Goal: Transaction & Acquisition: Purchase product/service

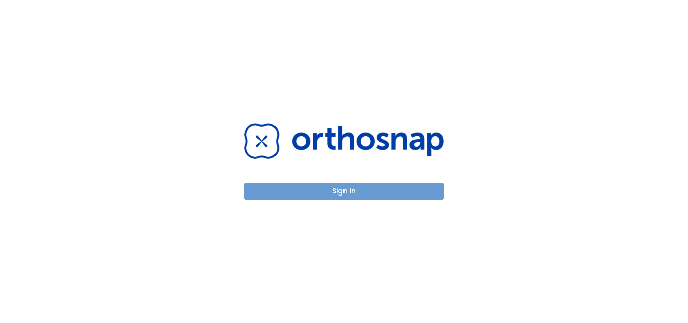
click at [363, 198] on button "Sign in" at bounding box center [343, 191] width 199 height 17
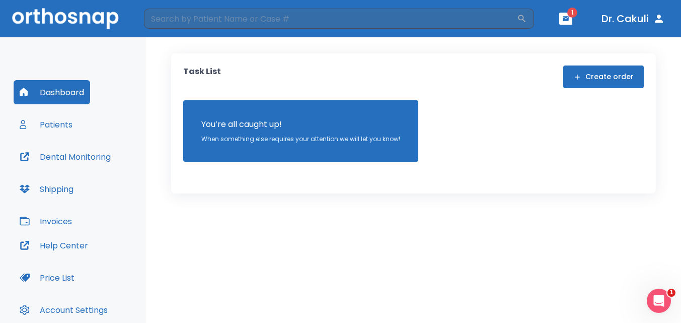
click at [43, 120] on button "Patients" at bounding box center [46, 124] width 65 height 24
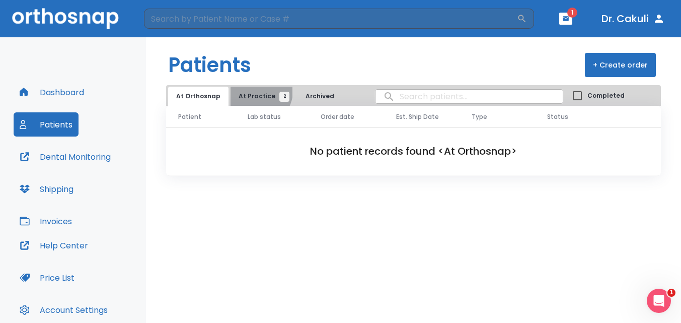
click at [255, 91] on button "At Practice 2" at bounding box center [262, 96] width 62 height 19
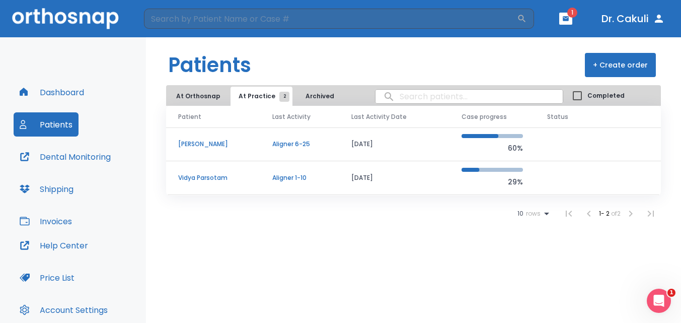
click at [198, 134] on td "[PERSON_NAME]" at bounding box center [213, 144] width 94 height 34
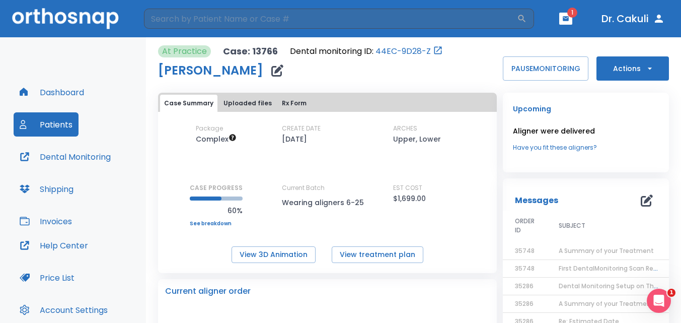
scroll to position [50, 0]
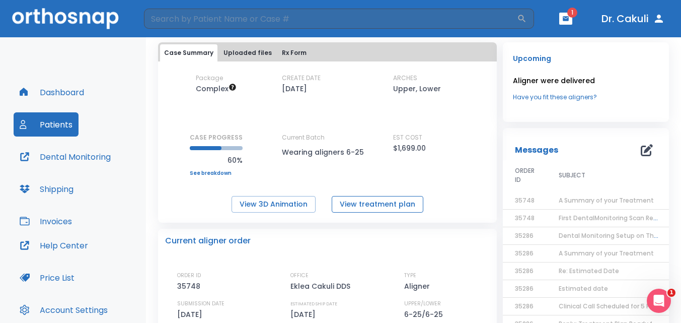
click at [376, 200] on button "View treatment plan" at bounding box center [378, 204] width 92 height 17
click at [301, 205] on button "View 3D Animation" at bounding box center [274, 204] width 84 height 17
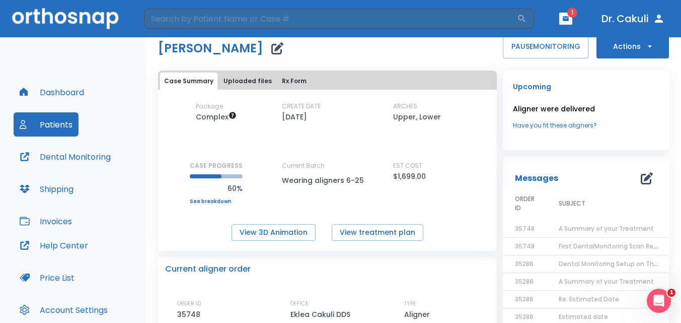
scroll to position [0, 0]
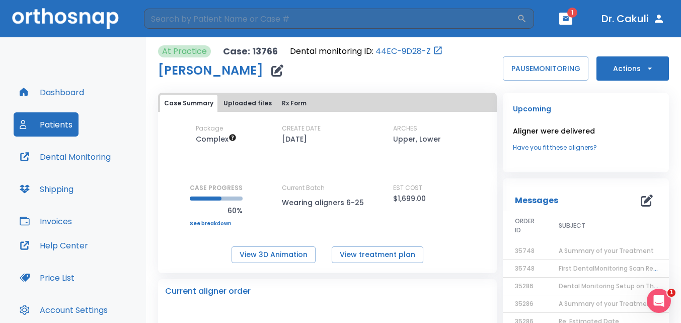
click at [633, 75] on button "Actions" at bounding box center [633, 68] width 72 height 24
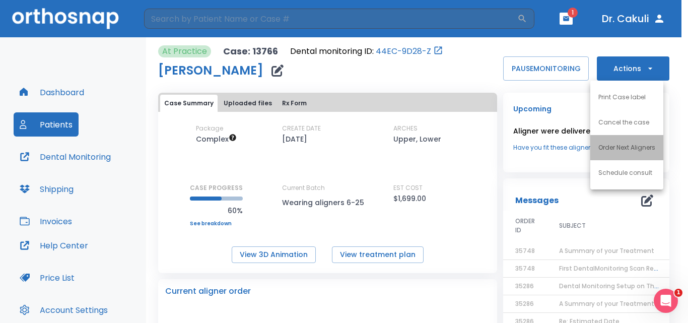
click at [639, 150] on p "Order Next Aligners" at bounding box center [626, 147] width 57 height 9
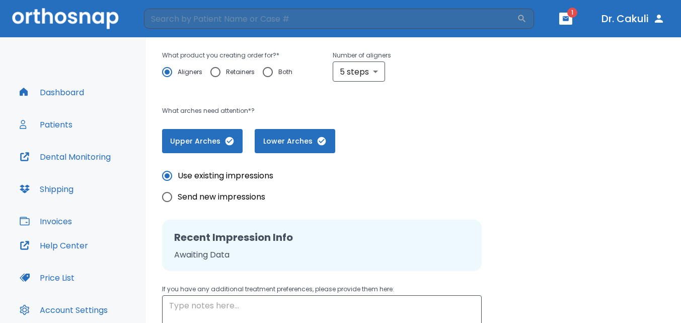
scroll to position [119, 0]
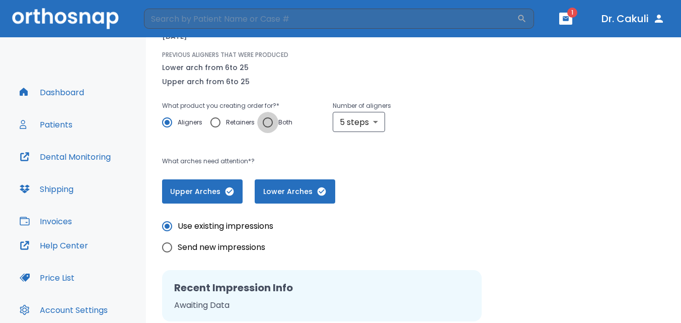
click at [266, 127] on input "Both" at bounding box center [267, 122] width 21 height 21
radio input "true"
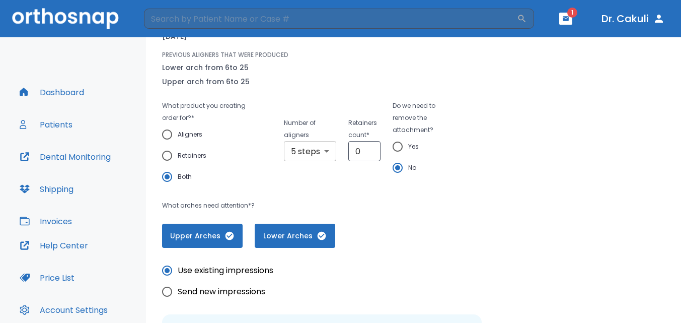
click at [323, 159] on body "​ 1 Dr. Cakuli Dashboard Patients Dental Monitoring Shipping Invoices Help Cent…" at bounding box center [340, 161] width 681 height 323
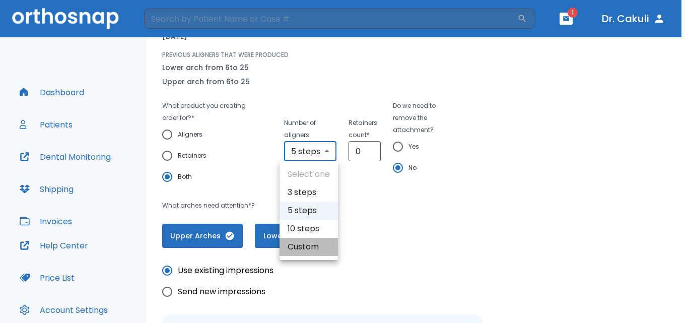
click at [316, 242] on li "Custom" at bounding box center [308, 247] width 58 height 18
type input "custom"
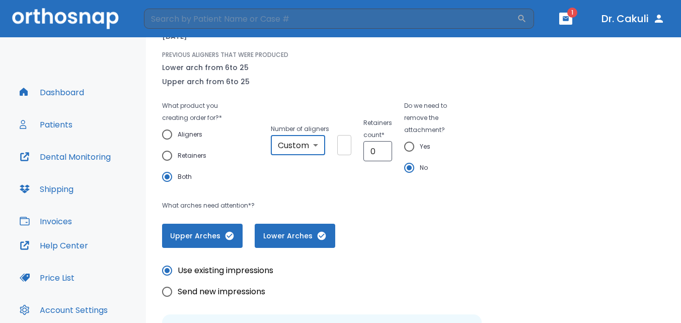
click at [346, 146] on input "1" at bounding box center [344, 145] width 14 height 20
click at [341, 147] on input "1" at bounding box center [344, 145] width 14 height 20
click at [348, 141] on input "2" at bounding box center [344, 145] width 14 height 20
click at [348, 141] on input "3" at bounding box center [344, 145] width 14 height 20
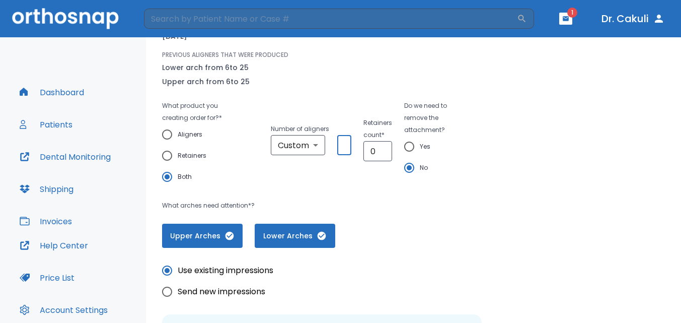
type input "4"
click at [348, 141] on input "4" at bounding box center [344, 145] width 14 height 20
click at [335, 148] on div "Custom custom ​ 4 ​" at bounding box center [311, 145] width 81 height 20
click at [308, 148] on body "​ 1 Dr. Cakuli Dashboard Patients Dental Monitoring Shipping Invoices Help Cent…" at bounding box center [340, 161] width 681 height 323
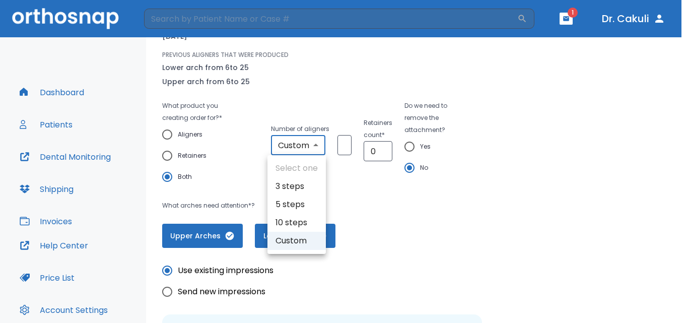
click at [285, 225] on li "10 steps" at bounding box center [296, 222] width 58 height 18
type input "10"
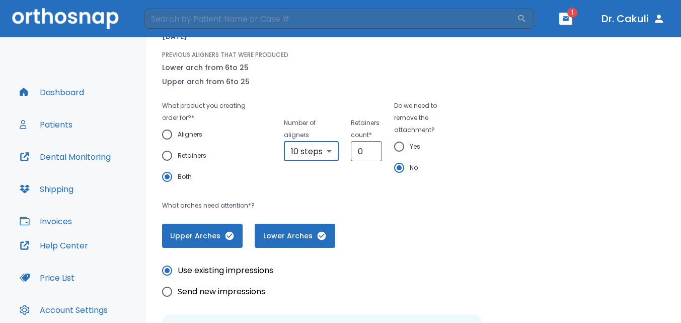
click at [442, 214] on div "Upper Arches Lower Arches" at bounding box center [309, 229] width 294 height 36
click at [194, 139] on span "Aligners" at bounding box center [190, 134] width 25 height 12
click at [167, 134] on input "Aligners" at bounding box center [167, 134] width 21 height 21
radio input "true"
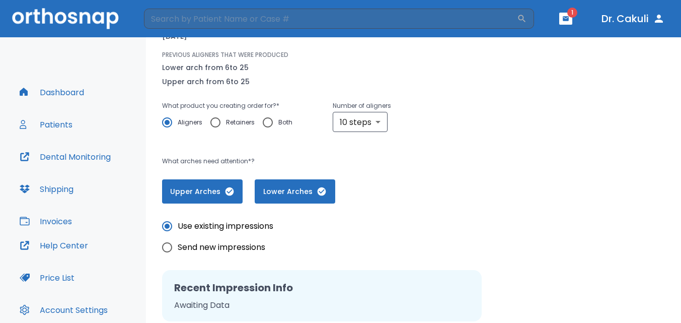
click at [297, 138] on div "What product you creating order for? * Aligners Retainers Both Number of aligne…" at bounding box center [309, 121] width 294 height 43
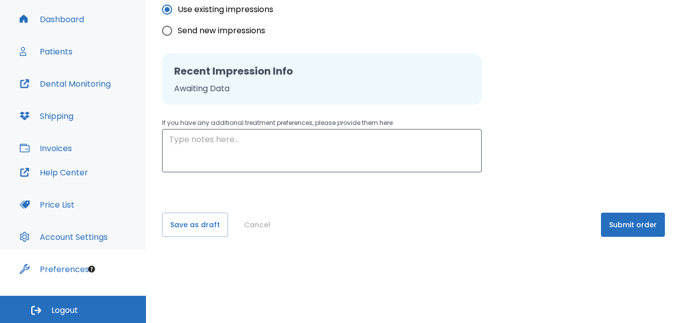
scroll to position [265, 0]
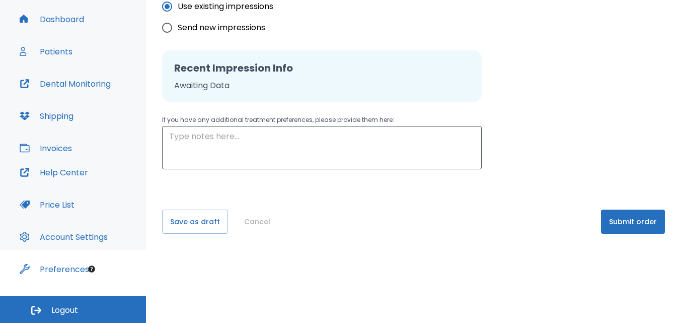
click at [623, 220] on button "Submit order" at bounding box center [633, 221] width 64 height 24
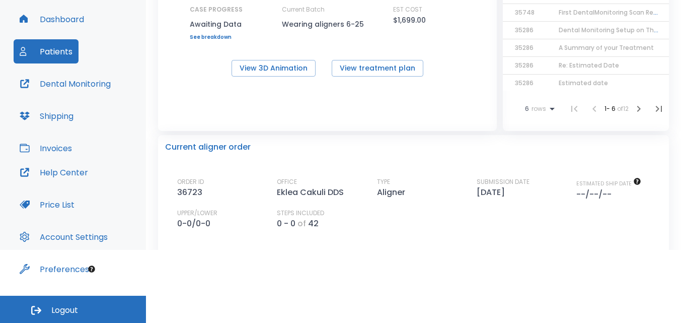
scroll to position [101, 0]
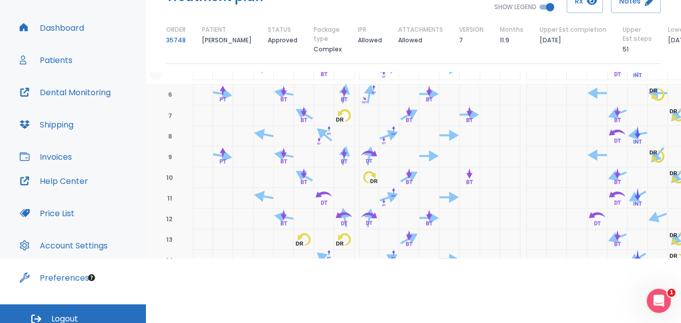
scroll to position [73, 0]
